Goal: Task Accomplishment & Management: Use online tool/utility

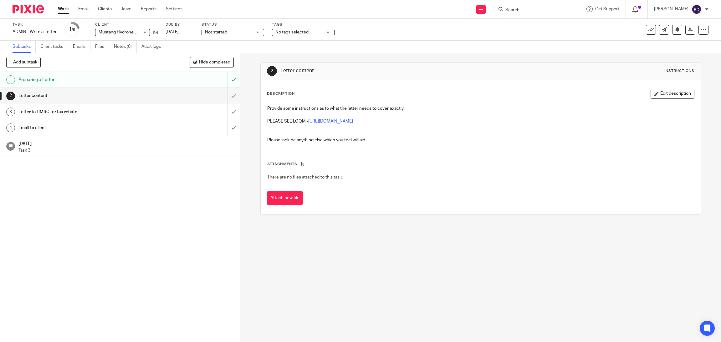
click at [60, 97] on h1 "Letter content" at bounding box center [85, 95] width 135 height 9
click at [53, 83] on h1 "Preparing a Letter" at bounding box center [85, 79] width 135 height 9
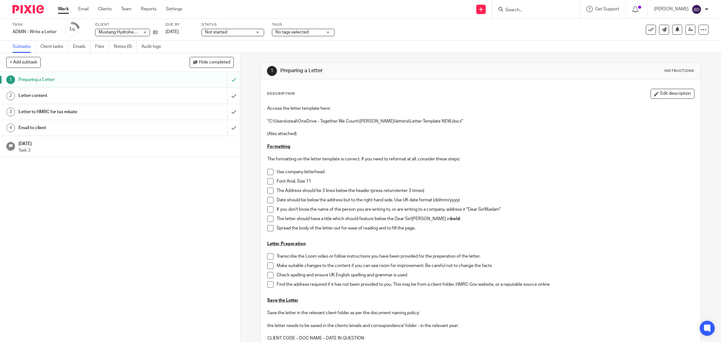
click at [45, 110] on h1 "Letter to HMRC for tax rebate" at bounding box center [85, 111] width 135 height 9
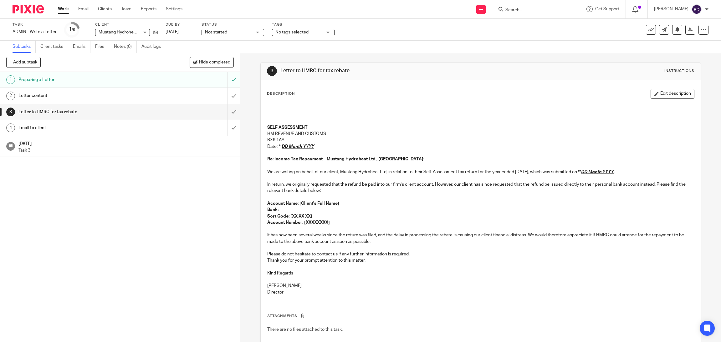
click at [45, 79] on h1 "Preparing a Letter" at bounding box center [85, 79] width 135 height 9
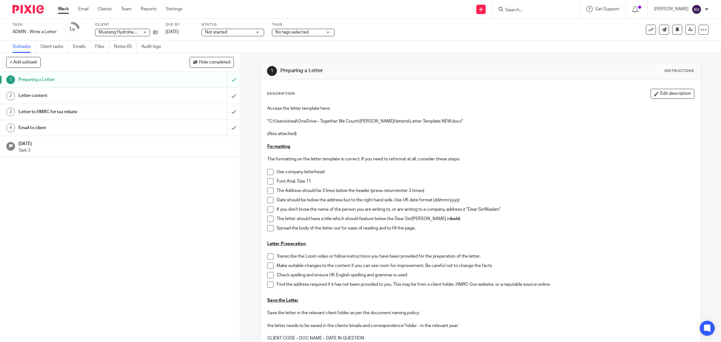
click at [41, 97] on h1 "Letter content" at bounding box center [85, 95] width 135 height 9
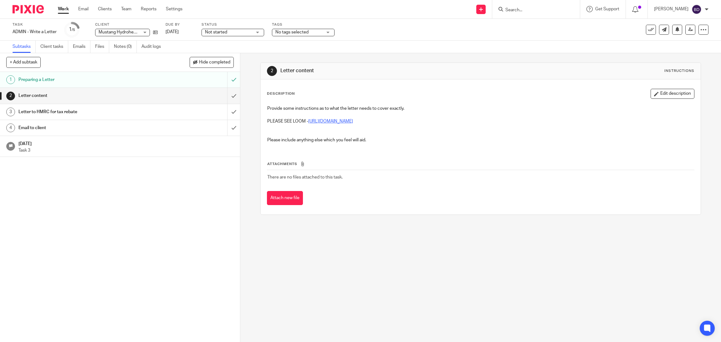
click at [353, 120] on link "https://www.loom.com/share/0a57d13149ef4f348b0757d99212e960" at bounding box center [330, 121] width 45 height 4
click at [86, 79] on h1 "Preparing a Letter" at bounding box center [85, 79] width 135 height 9
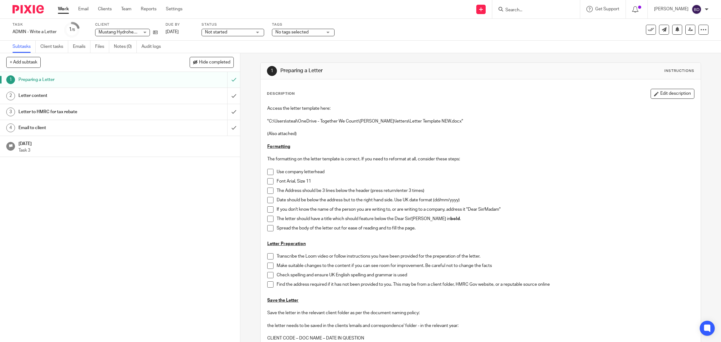
click at [59, 111] on h1 "Letter to HMRC for tax rebate" at bounding box center [85, 111] width 135 height 9
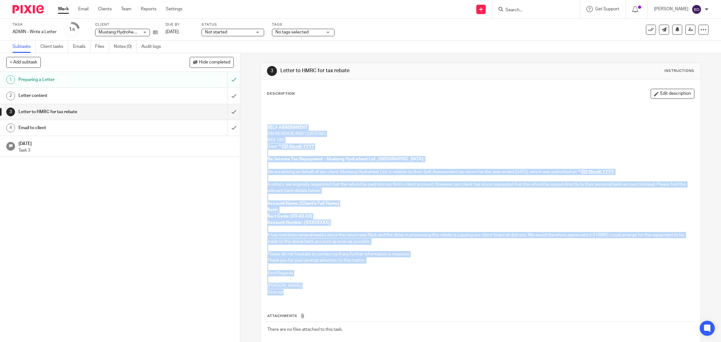
drag, startPoint x: 0, startPoint y: 0, endPoint x: 330, endPoint y: 291, distance: 439.8
click at [330, 291] on div "SELF ASSESSMENT HM REVENUE AND CUSTOMS BX9 1AS Date: ** DD Month YYYY Re: Incom…" at bounding box center [480, 201] width 433 height 198
copy div "SELF ASSESSMENT HM REVENUE AND CUSTOMS BX9 1AS Date: ** DD Month YYYY Re: Incom…"
click at [29, 127] on h1 "Email to client" at bounding box center [85, 127] width 135 height 9
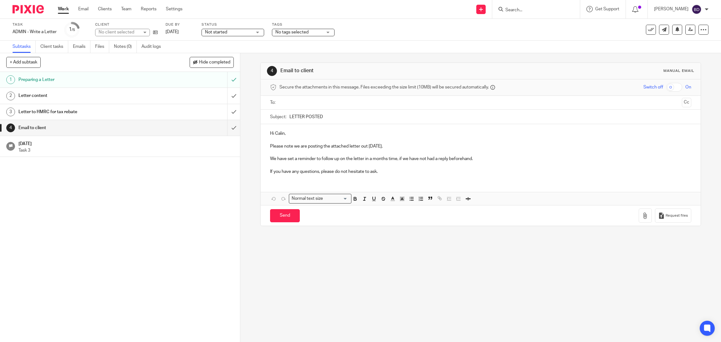
click at [40, 76] on h1 "Preparing a Letter" at bounding box center [85, 79] width 135 height 9
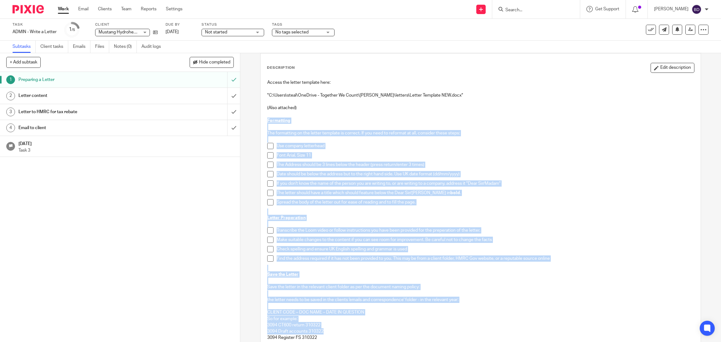
scroll to position [39, 0]
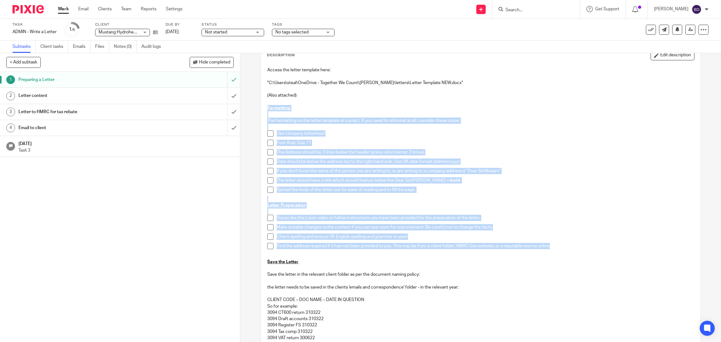
click at [553, 248] on div "Access the letter template here: "C:\Users\steal\OneDrive - Together We Count\[…" at bounding box center [480, 224] width 433 height 321
